Goal: Task Accomplishment & Management: Complete application form

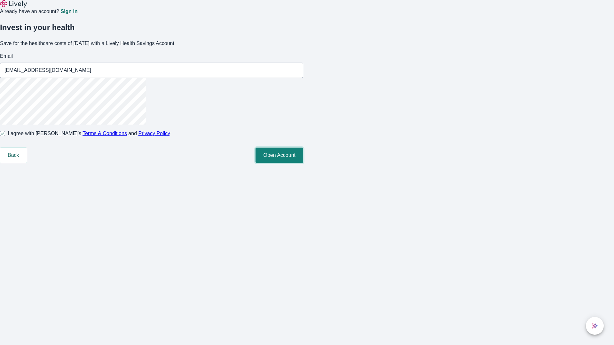
click at [303, 163] on button "Open Account" at bounding box center [279, 155] width 48 height 15
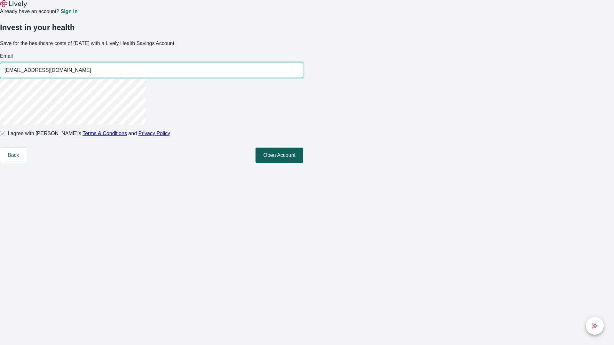
type input "[EMAIL_ADDRESS][DOMAIN_NAME]"
click at [5, 136] on input "I agree with Lively’s Terms & Conditions and Privacy Policy" at bounding box center [2, 133] width 5 height 5
checkbox input "false"
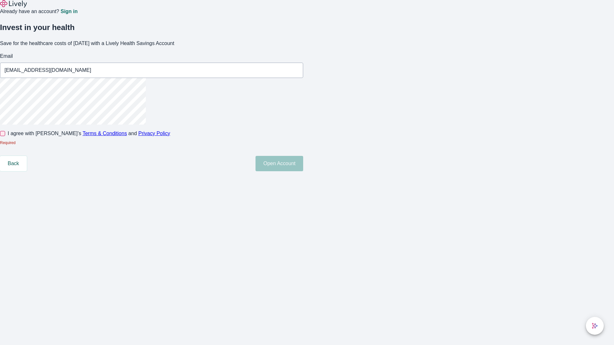
type input "[EMAIL_ADDRESS][DOMAIN_NAME]"
click at [5, 136] on input "I agree with Lively’s Terms & Conditions and Privacy Policy" at bounding box center [2, 133] width 5 height 5
checkbox input "true"
click at [303, 171] on button "Open Account" at bounding box center [279, 163] width 48 height 15
